Goal: Use online tool/utility: Use online tool/utility

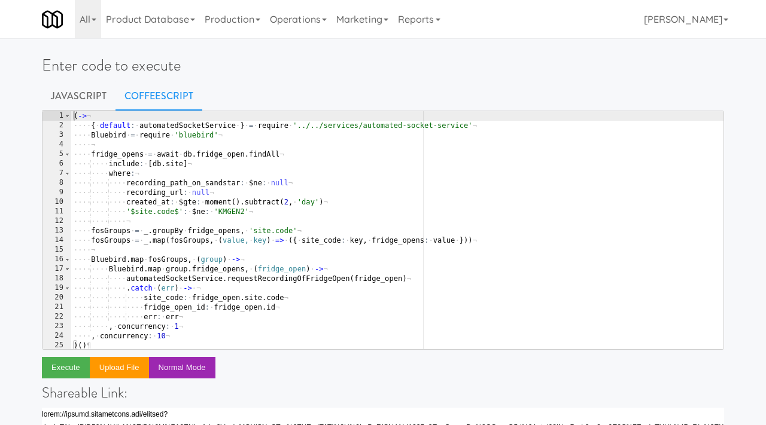
click at [160, 153] on div "( -> ¬ ···· { · default : · automatedSocketService · } · = · require · '../../s…" at bounding box center [397, 239] width 652 height 257
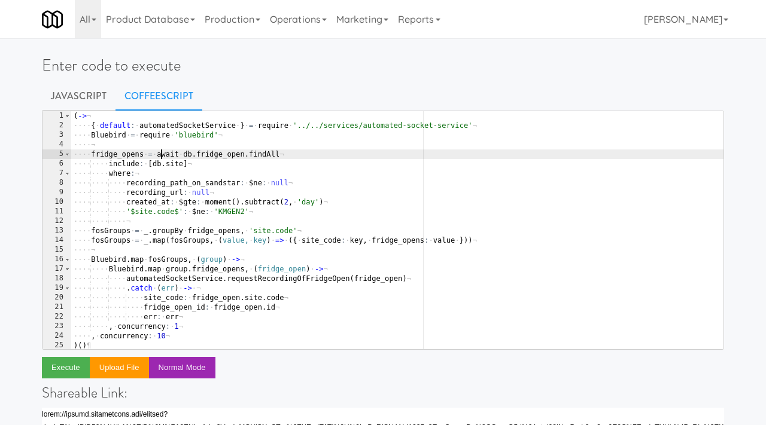
type textarea ", concurrency: 10 )()"
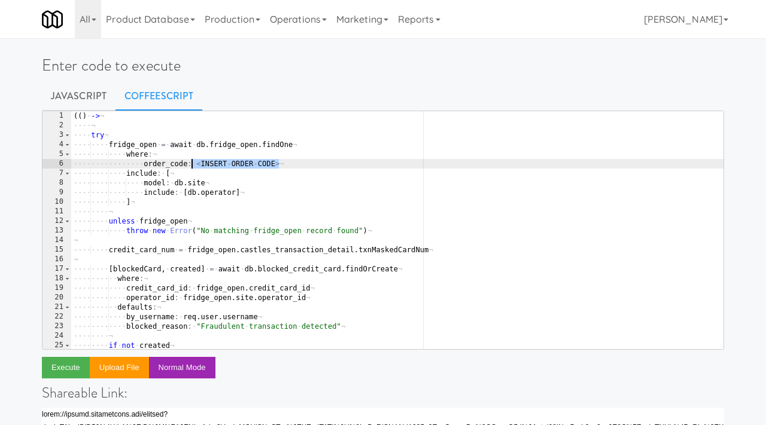
drag, startPoint x: 284, startPoint y: 164, endPoint x: 193, endPoint y: 160, distance: 91.0
click at [193, 160] on div "( ( ) · -> ¬ ···· ¬ ···· try ¬ ···· ···· fridge_open · = · await · db . fridge_…" at bounding box center [397, 239] width 652 height 257
paste textarea "9219638"
click at [68, 369] on button "Execute" at bounding box center [66, 368] width 48 height 22
drag, startPoint x: 227, startPoint y: 162, endPoint x: 191, endPoint y: 162, distance: 35.3
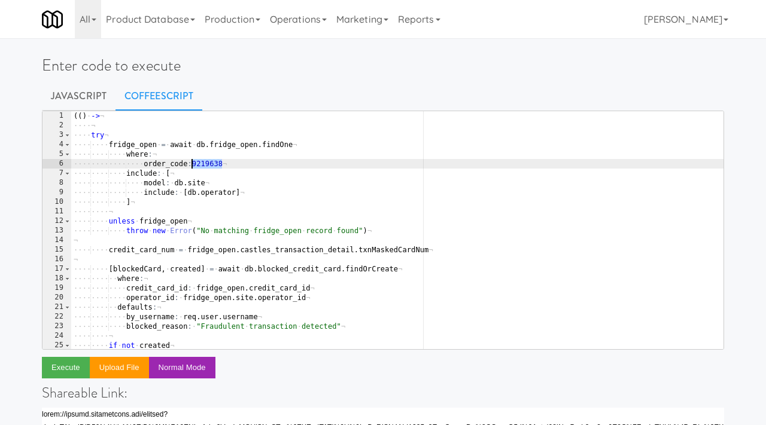
click at [191, 162] on div "( ( ) · -> ¬ ···· ¬ ···· try ¬ ···· ···· fridge_open · = · await · db . fridge_…" at bounding box center [397, 239] width 652 height 257
paste textarea "3339297"
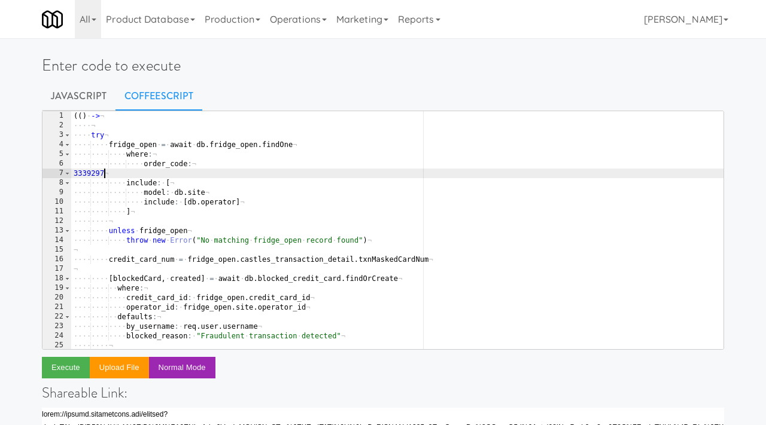
click at [73, 175] on div "( ( ) · -> ¬ ···· ¬ ···· try ¬ ···· ···· fridge_open · = · await · db . fridge_…" at bounding box center [397, 239] width 652 height 257
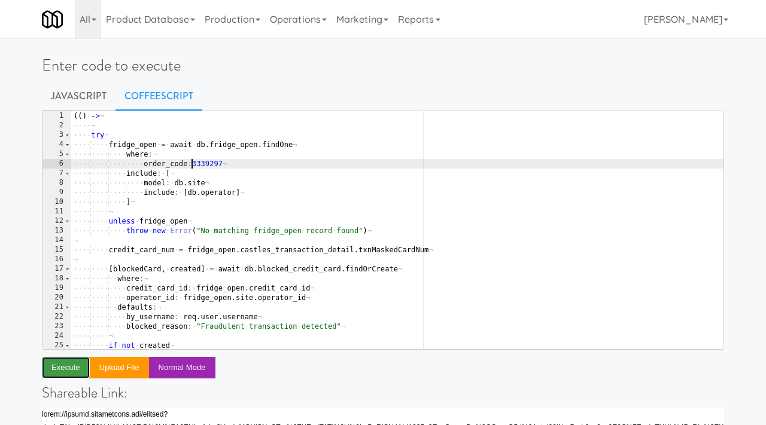
click at [60, 370] on button "Execute" at bounding box center [66, 368] width 48 height 22
drag, startPoint x: 226, startPoint y: 161, endPoint x: 191, endPoint y: 163, distance: 35.4
click at [191, 163] on div "( ( ) · -> ¬ ···· ¬ ···· try ¬ ···· ···· fridge_open · = · await · db . fridge_…" at bounding box center [397, 239] width 652 height 257
paste textarea "432255"
click at [78, 373] on button "Execute" at bounding box center [66, 368] width 48 height 22
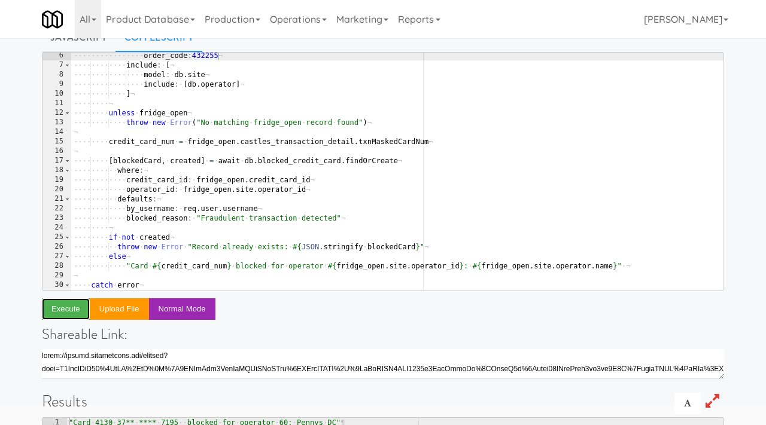
scroll to position [32, 0]
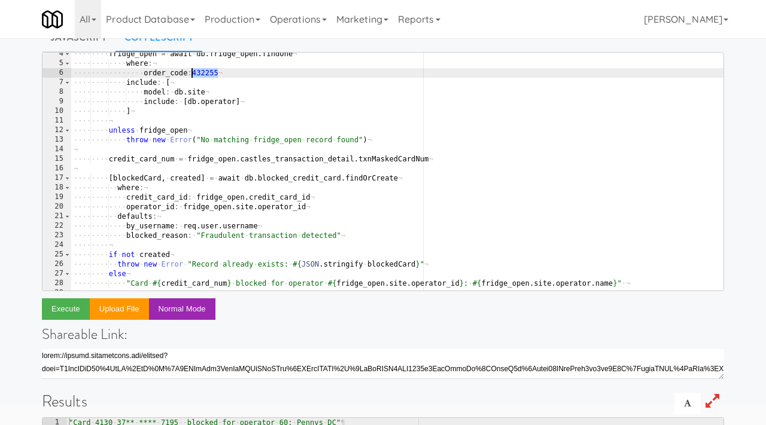
drag, startPoint x: 217, startPoint y: 70, endPoint x: 191, endPoint y: 74, distance: 26.1
click at [191, 74] on div "···· ···· fridge_open · = · await · db . fridge_open . findOne ¬ ···· ···· ····…" at bounding box center [397, 177] width 652 height 257
paste textarea "3263783"
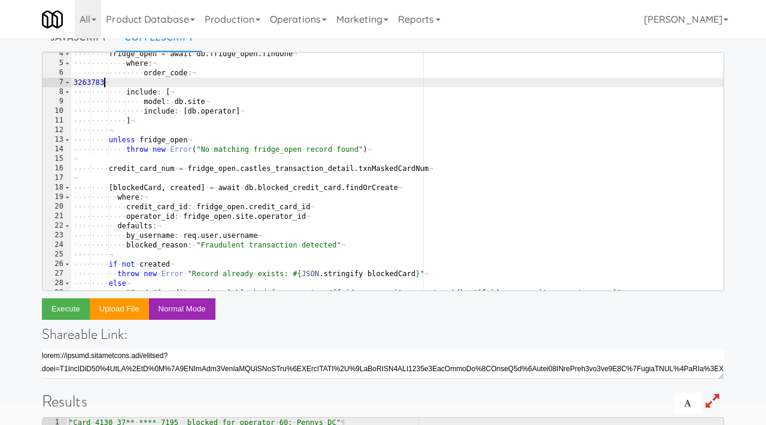
click at [75, 84] on div "···· ···· fridge_open · = · await · db . fridge_open . findOne ¬ ···· ···· ····…" at bounding box center [397, 177] width 652 height 257
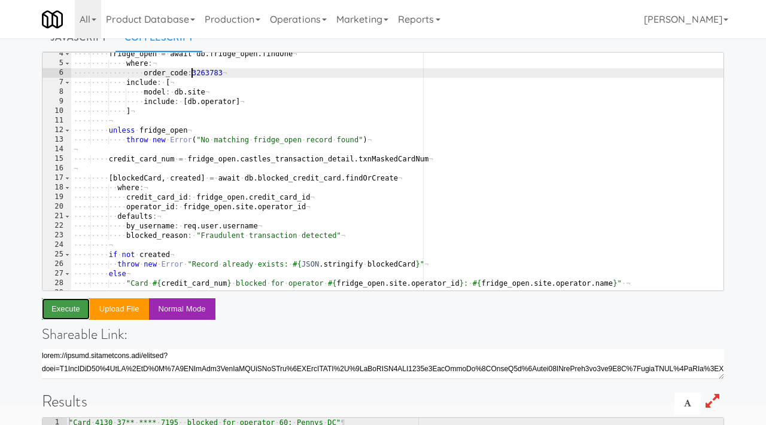
click at [56, 311] on button "Execute" at bounding box center [66, 310] width 48 height 22
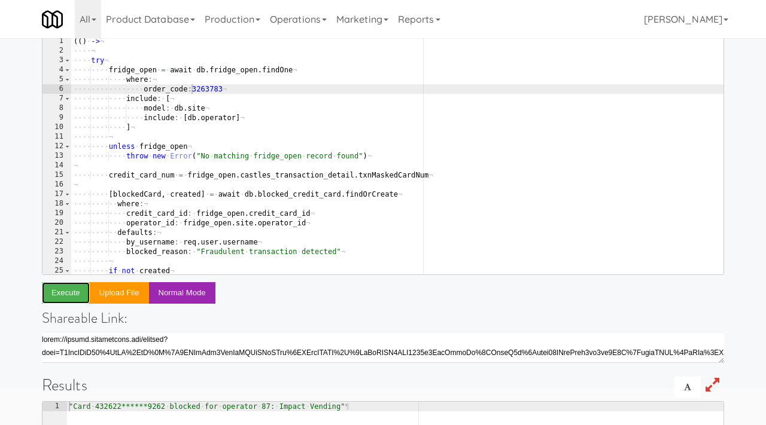
scroll to position [61, 0]
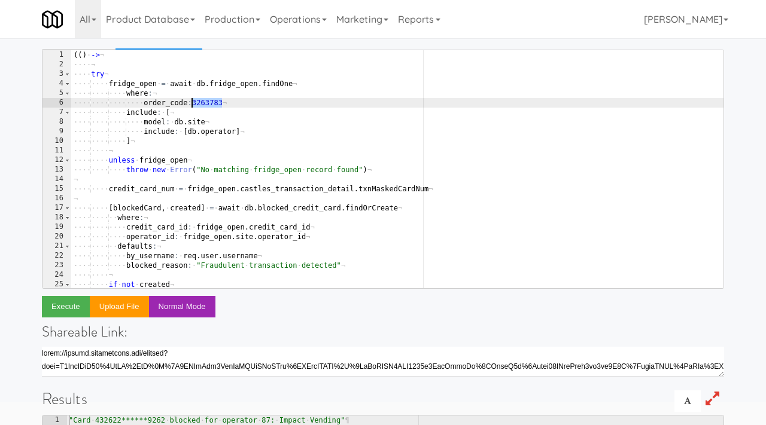
drag, startPoint x: 223, startPoint y: 101, endPoint x: 193, endPoint y: 103, distance: 29.5
click at [193, 103] on div "( ( ) · -> ¬ ···· ¬ ···· try ¬ ···· ···· fridge_open · = · await · db . fridge_…" at bounding box center [397, 178] width 652 height 257
paste textarea "2312202"
type textarea "order_code:2312202"
click at [65, 307] on button "Execute" at bounding box center [66, 307] width 48 height 22
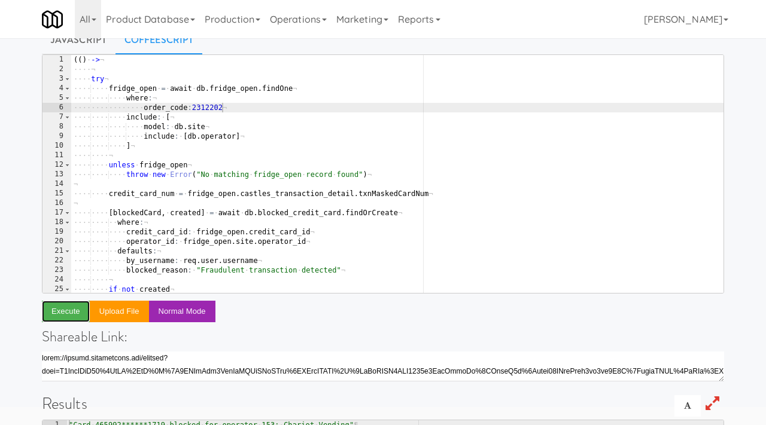
scroll to position [56, 0]
click at [248, 106] on div "( ( ) · -> ¬ ···· ¬ ···· try ¬ ···· ···· fridge_open · = · await · db . fridge_…" at bounding box center [397, 184] width 652 height 257
paste textarea "4111464"
click at [50, 316] on button "Execute" at bounding box center [66, 313] width 48 height 22
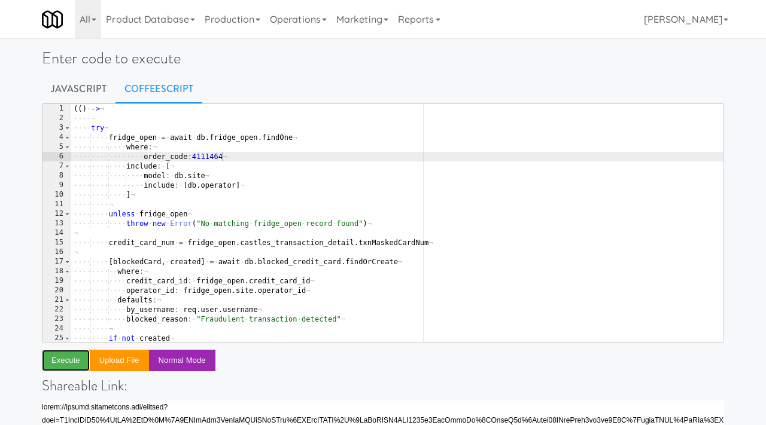
scroll to position [0, 0]
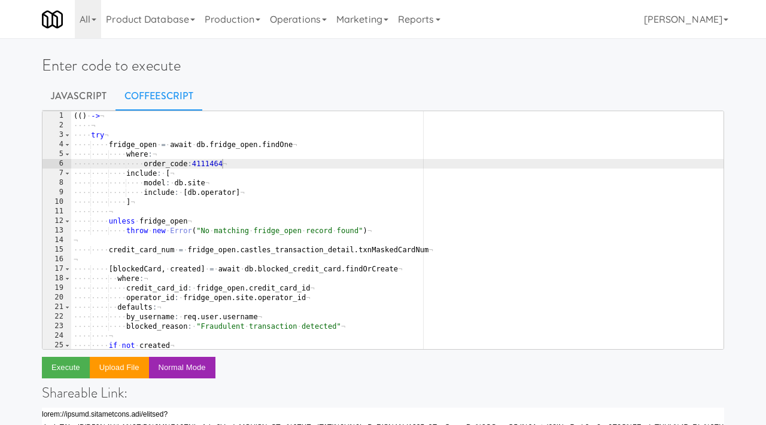
click at [225, 165] on div "( ( ) · -> ¬ ···· ¬ ···· try ¬ ···· ···· fridge_open · = · await · db . fridge_…" at bounding box center [397, 239] width 652 height 257
paste textarea "3464658"
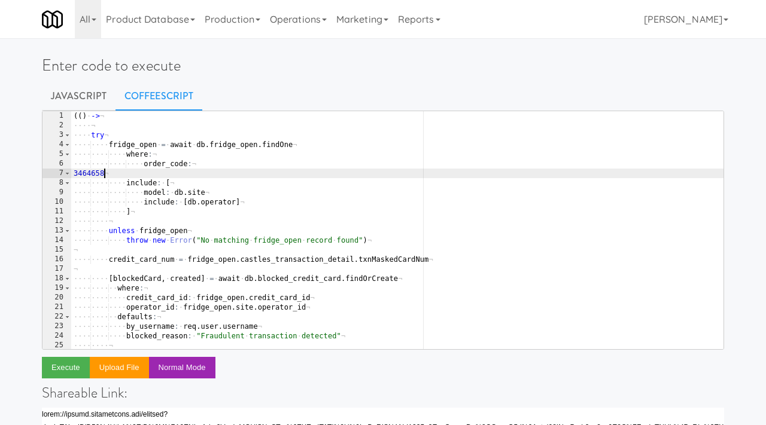
click at [74, 173] on div "( ( ) · -> ¬ ···· ¬ ···· try ¬ ···· ···· fridge_open · = · await · db . fridge_…" at bounding box center [397, 239] width 652 height 257
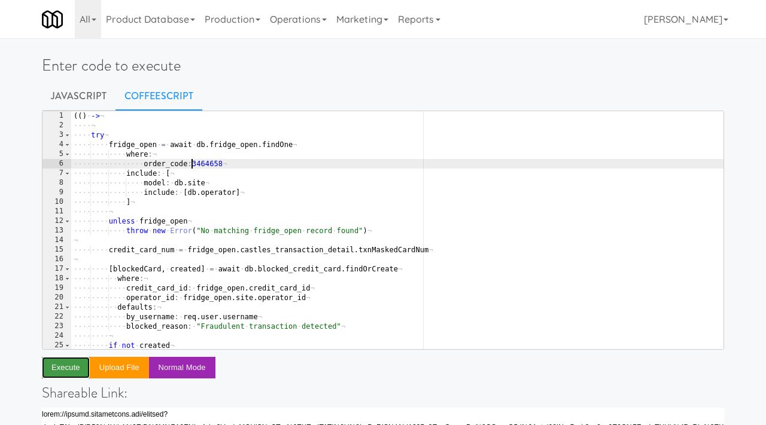
click at [68, 366] on button "Execute" at bounding box center [66, 368] width 48 height 22
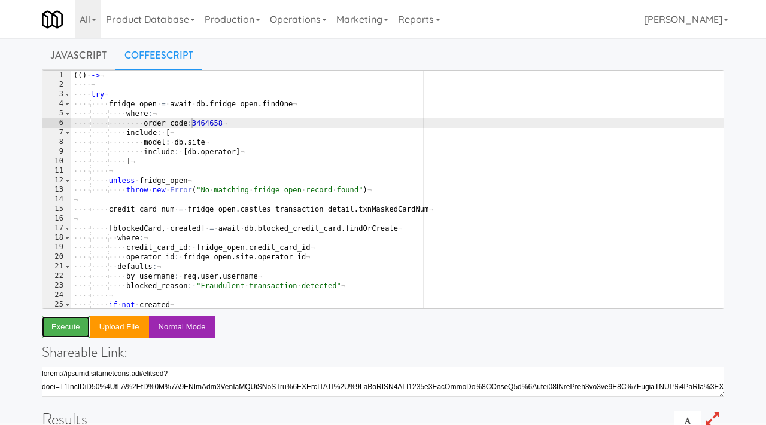
scroll to position [28, 0]
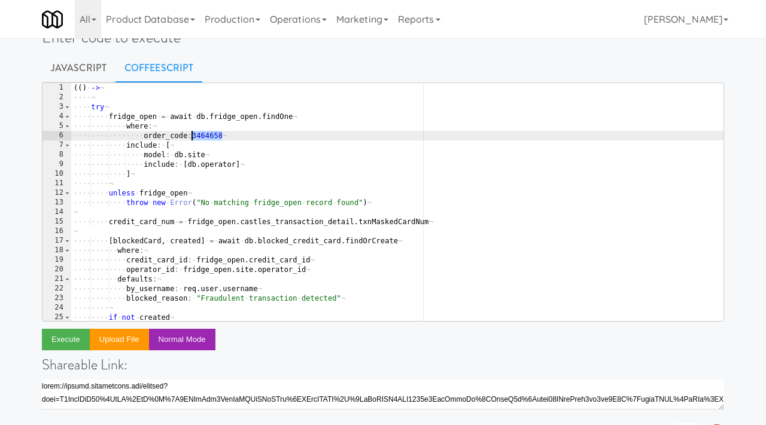
drag, startPoint x: 224, startPoint y: 134, endPoint x: 191, endPoint y: 135, distance: 32.9
click at [191, 135] on div "( ( ) · -> ¬ ···· ¬ ···· try ¬ ···· ···· fridge_open · = · await · db . fridge_…" at bounding box center [397, 211] width 652 height 257
paste textarea "5777546"
click at [56, 339] on button "Execute" at bounding box center [66, 340] width 48 height 22
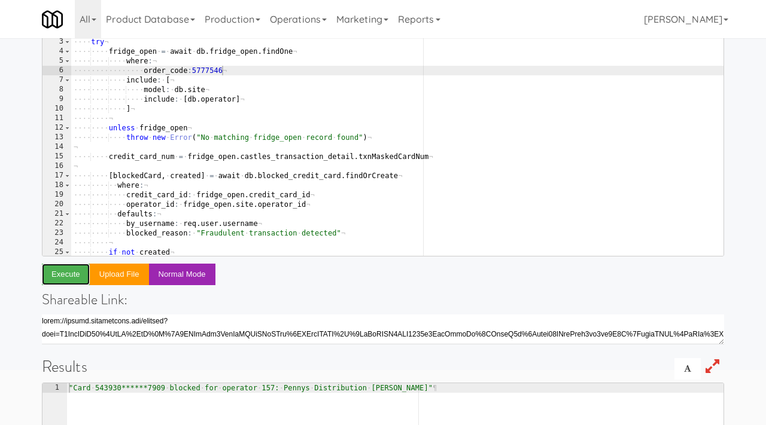
scroll to position [0, 0]
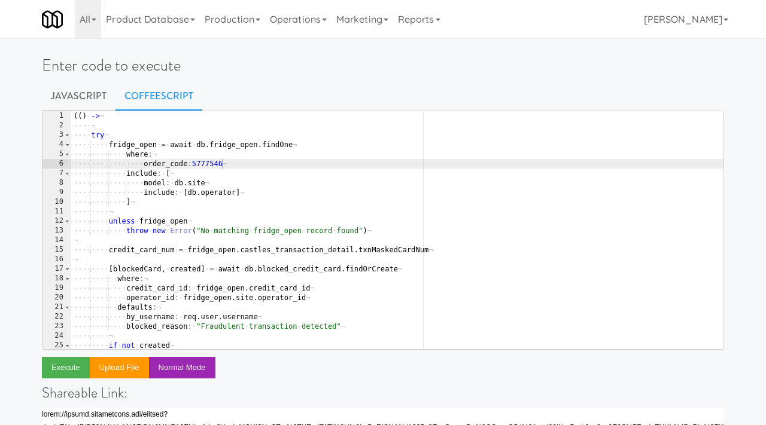
click at [220, 163] on div "( ( ) · -> ¬ ···· ¬ ···· try ¬ ···· ···· fridge_open · = · await · db . fridge_…" at bounding box center [397, 239] width 652 height 257
click at [222, 165] on div "( ( ) · -> ¬ ···· ¬ ···· try ¬ ···· ···· fridge_open · = · await · db . fridge_…" at bounding box center [397, 239] width 652 height 257
paste textarea "1692763"
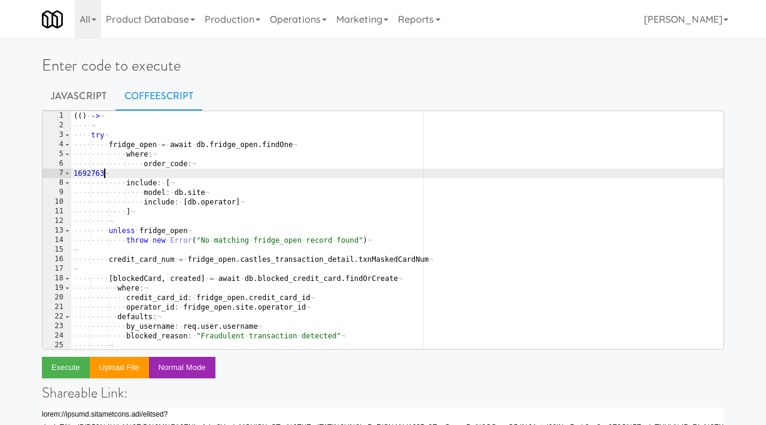
click at [75, 173] on div "( ( ) · -> ¬ ···· ¬ ···· try ¬ ···· ···· fridge_open · = · await · db . fridge_…" at bounding box center [397, 239] width 652 height 257
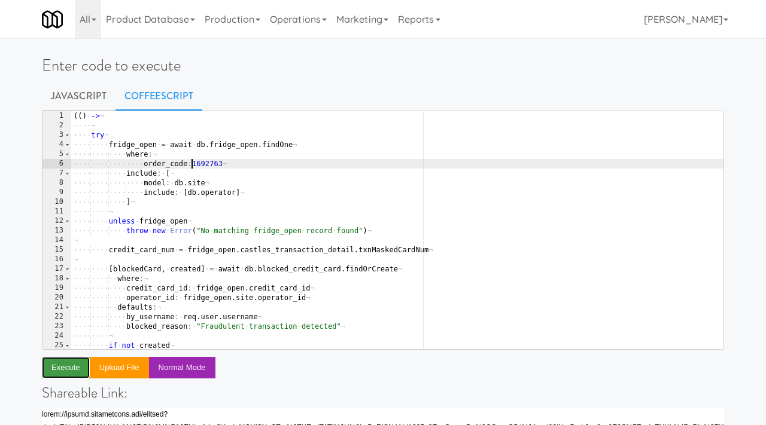
click at [68, 368] on button "Execute" at bounding box center [66, 368] width 48 height 22
drag, startPoint x: 226, startPoint y: 165, endPoint x: 193, endPoint y: 165, distance: 32.9
click at [193, 165] on div "( ( ) · -> ¬ ···· ¬ ···· try ¬ ···· ···· fridge_open · = · await · db . fridge_…" at bounding box center [397, 239] width 652 height 257
paste textarea "3563224"
click at [66, 371] on button "Execute" at bounding box center [66, 368] width 48 height 22
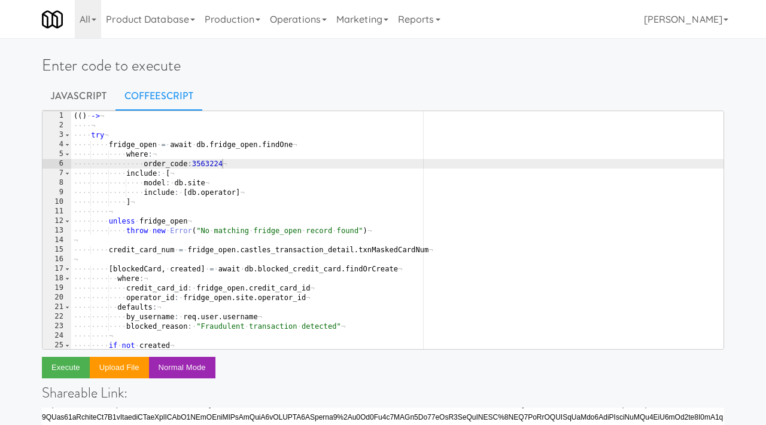
click at [229, 162] on div "( ( ) · -> ¬ ···· ¬ ···· try ¬ ···· ···· fridge_open · = · await · db . fridge_…" at bounding box center [397, 239] width 652 height 257
paste textarea "8700629"
type textarea "order_code:8700629"
click at [62, 363] on button "Execute" at bounding box center [66, 368] width 48 height 22
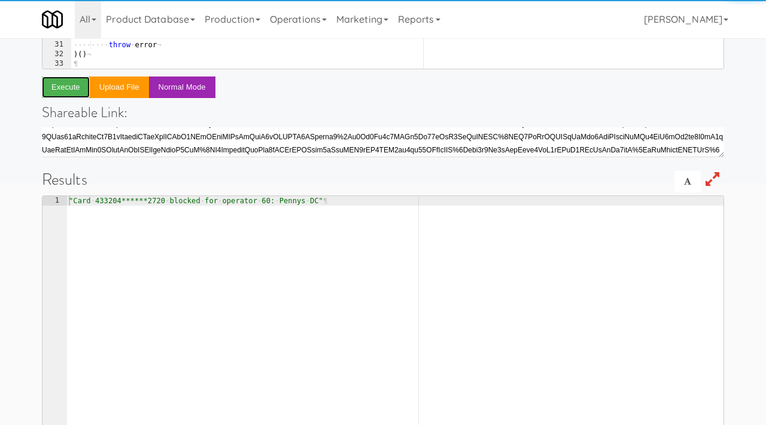
scroll to position [308, 0]
